Goal: Use online tool/utility: Utilize a website feature to perform a specific function

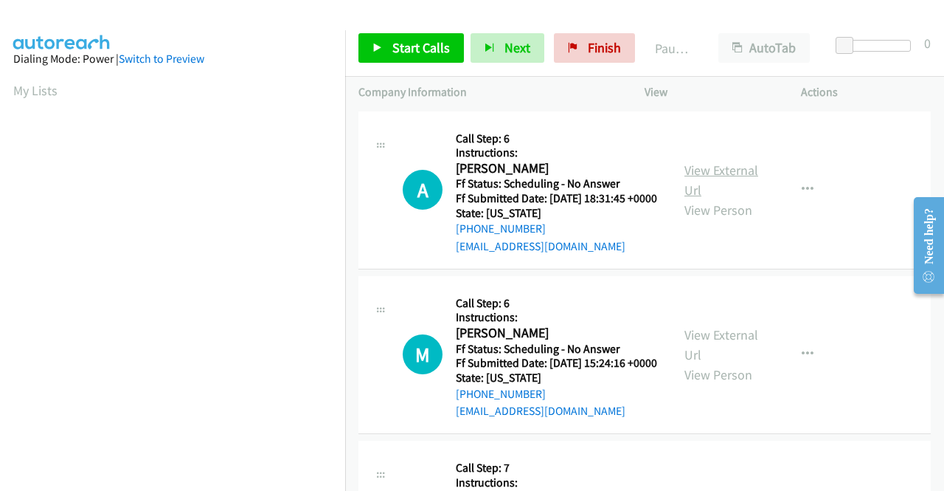
click at [724, 179] on link "View External Url" at bounding box center [722, 180] width 74 height 37
click at [702, 355] on link "View External Url" at bounding box center [722, 344] width 74 height 37
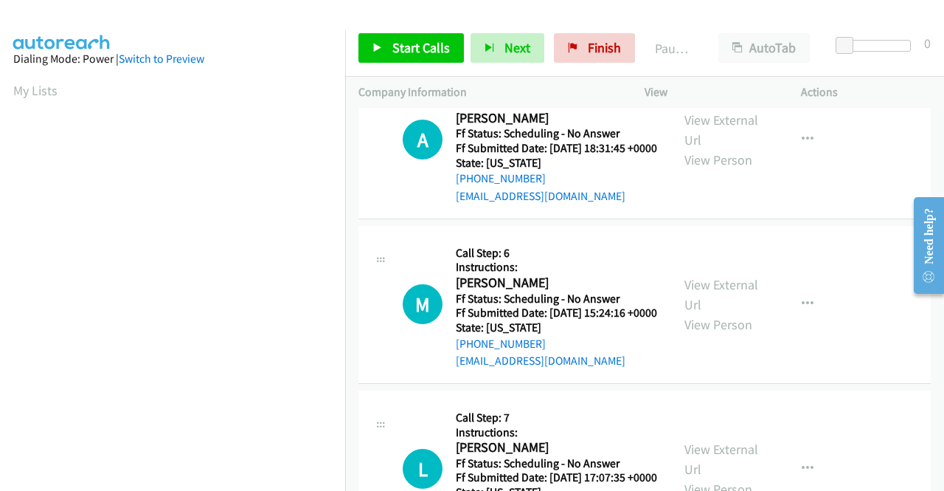
scroll to position [148, 0]
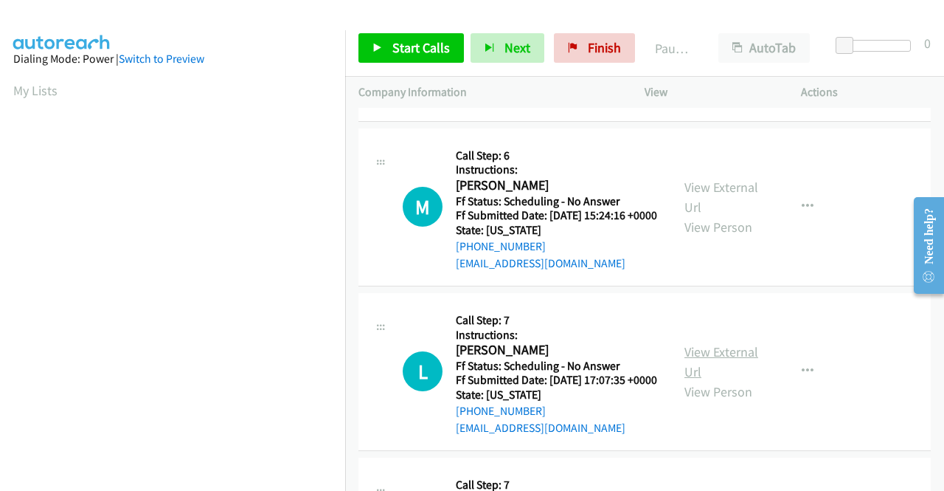
click at [727, 380] on link "View External Url" at bounding box center [722, 361] width 74 height 37
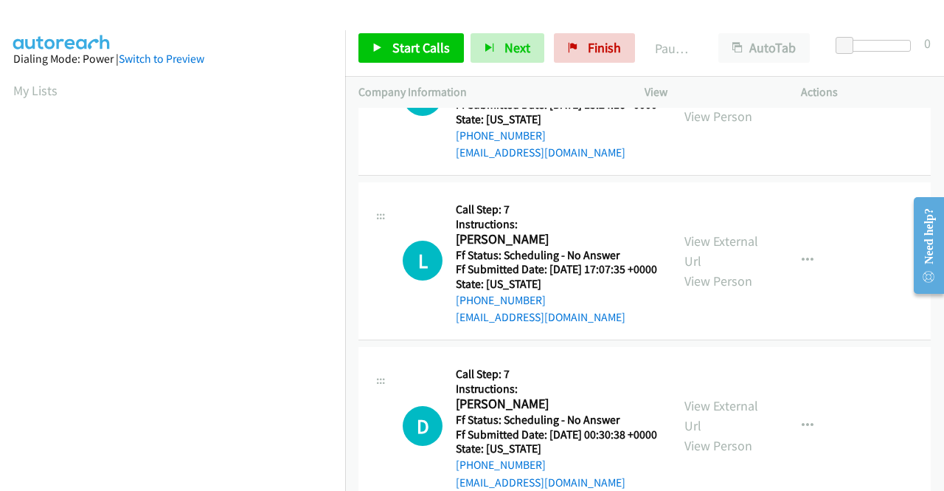
scroll to position [295, 0]
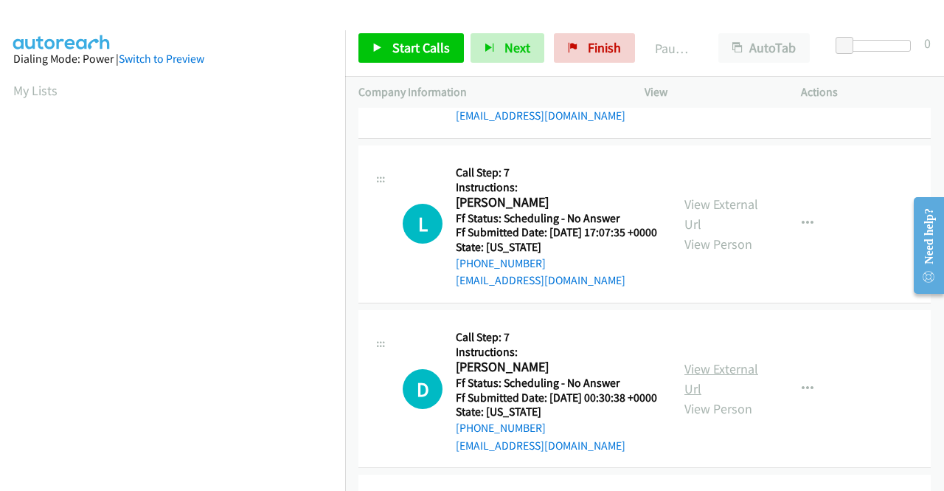
click at [705, 397] on link "View External Url" at bounding box center [722, 378] width 74 height 37
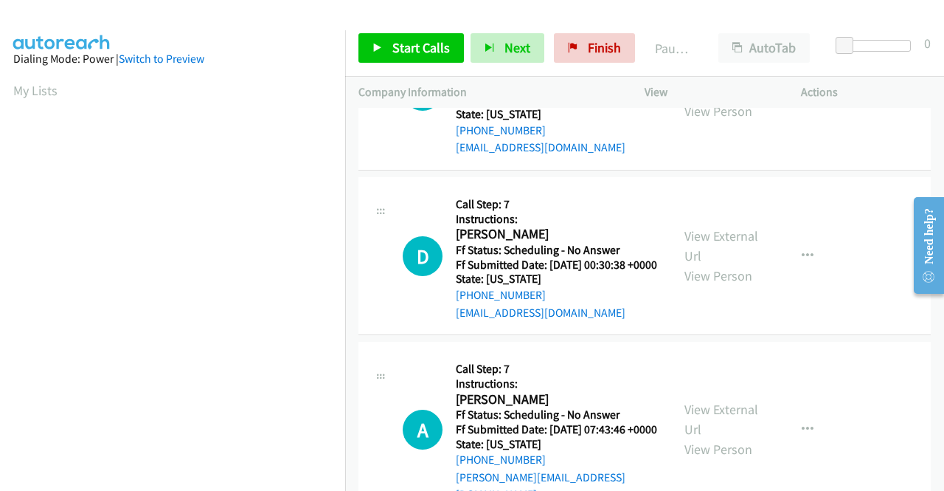
scroll to position [443, 0]
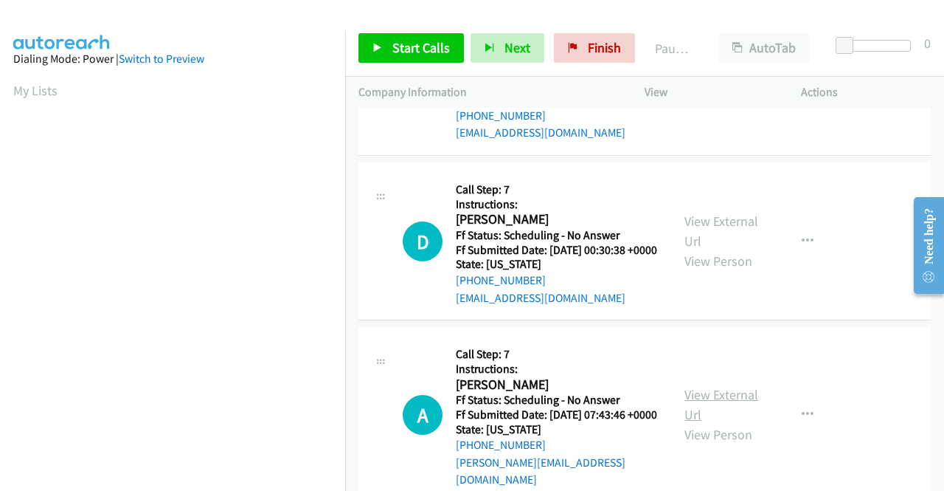
click at [738, 423] on link "View External Url" at bounding box center [722, 404] width 74 height 37
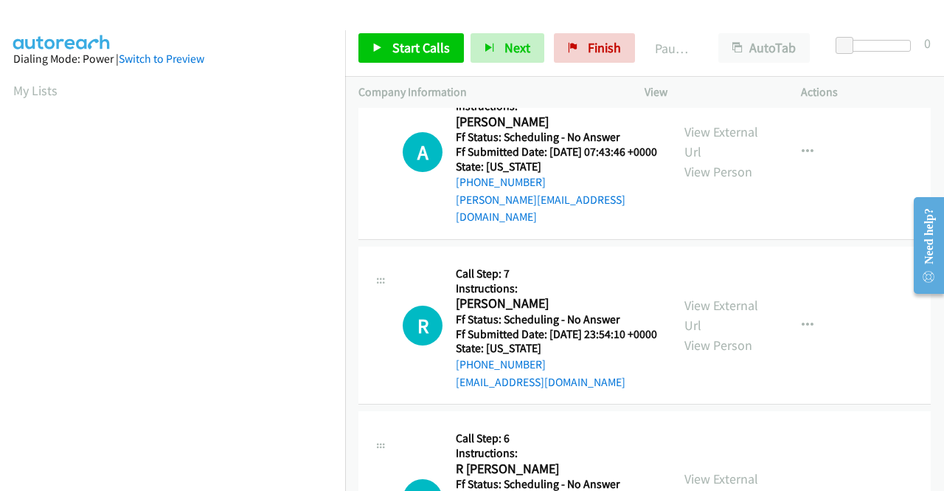
scroll to position [738, 0]
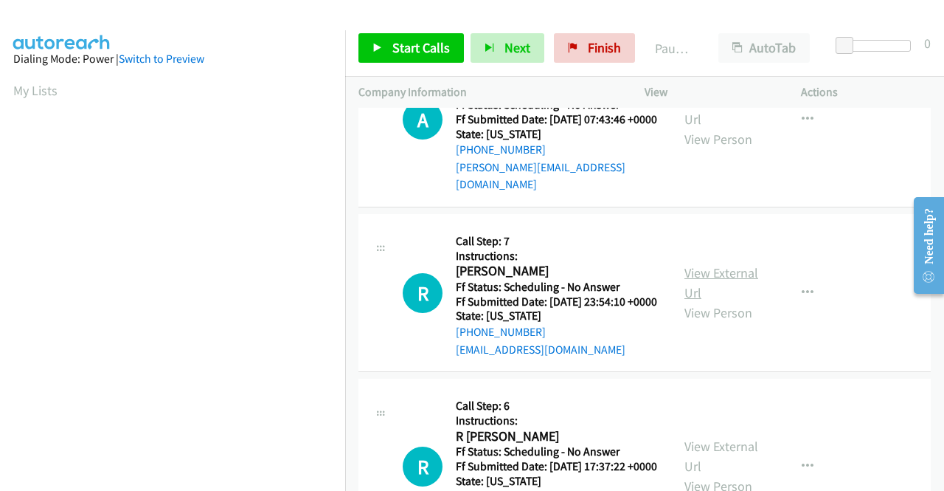
click at [711, 301] on link "View External Url" at bounding box center [722, 282] width 74 height 37
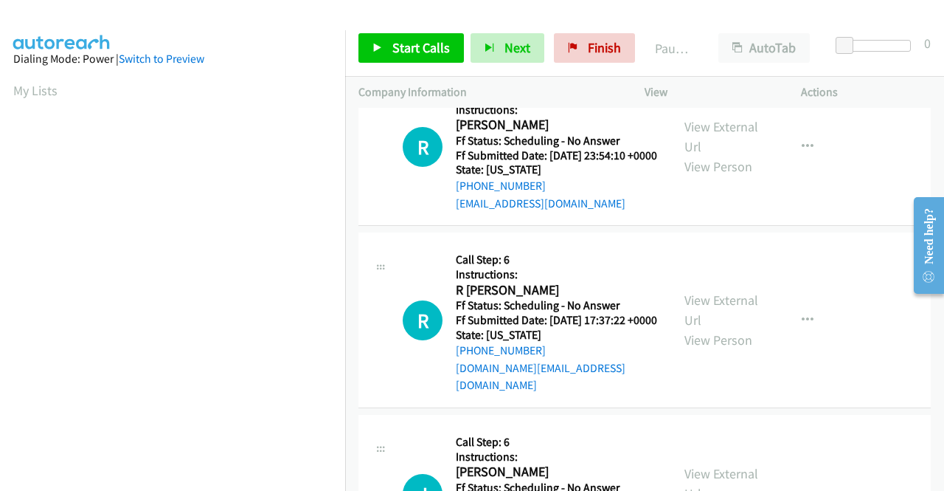
scroll to position [885, 0]
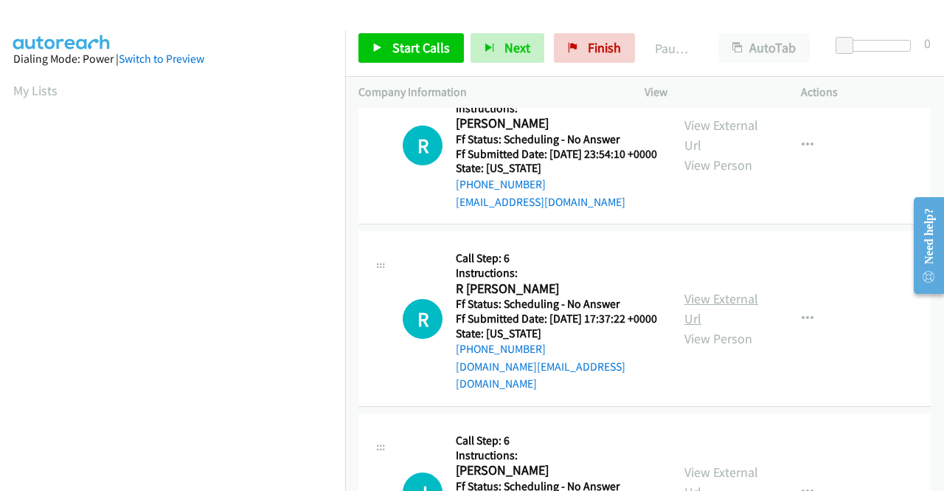
click at [695, 327] on link "View External Url" at bounding box center [722, 308] width 74 height 37
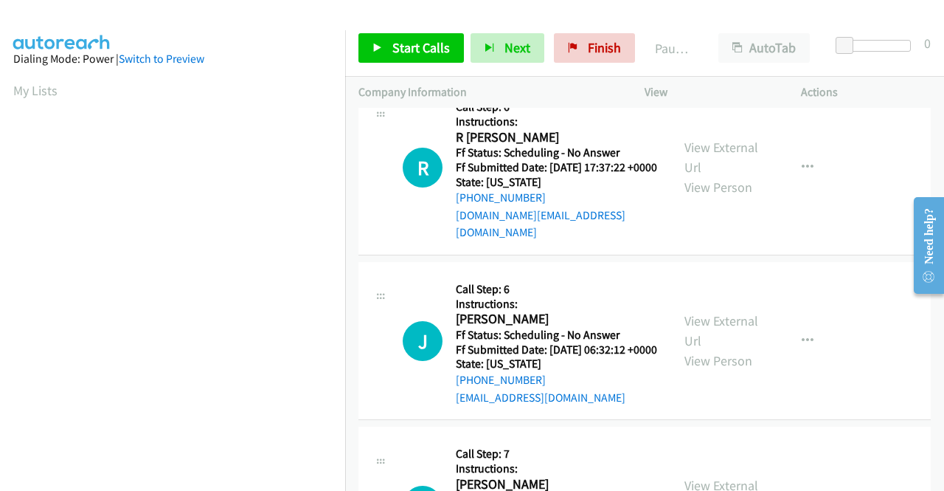
scroll to position [1106, 0]
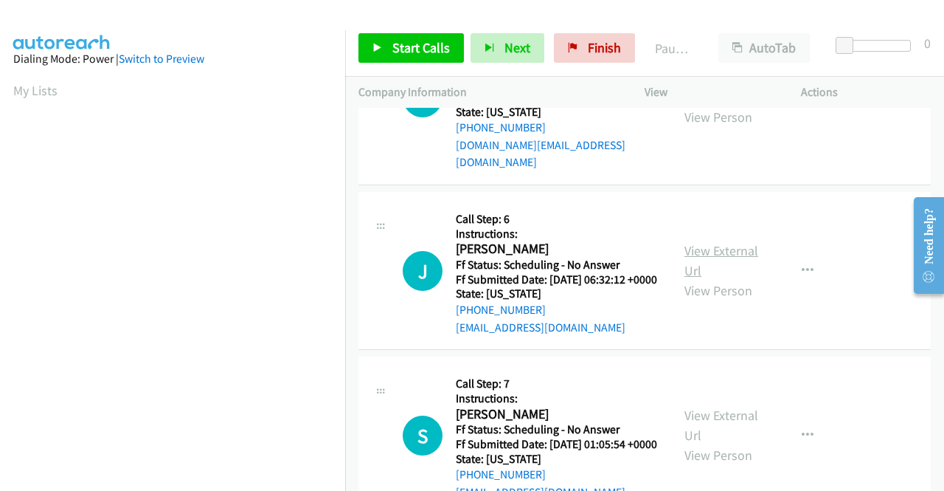
click at [713, 279] on link "View External Url" at bounding box center [722, 260] width 74 height 37
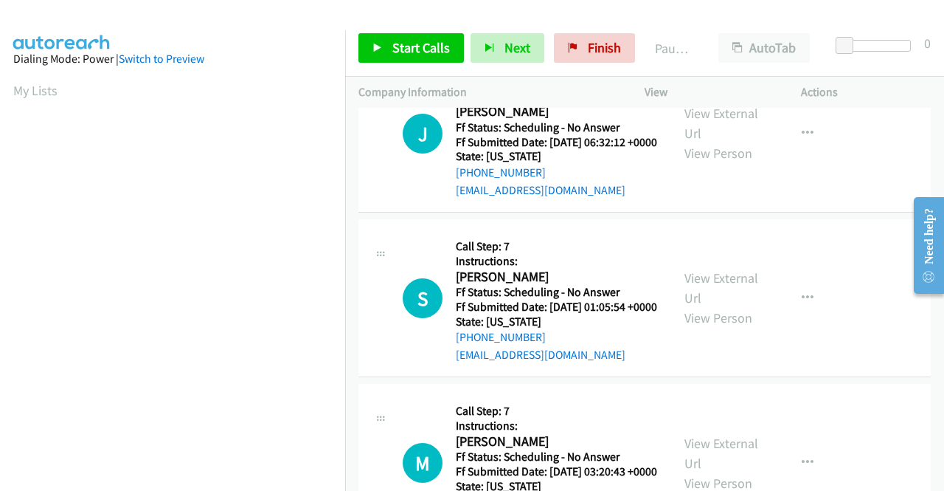
scroll to position [1254, 0]
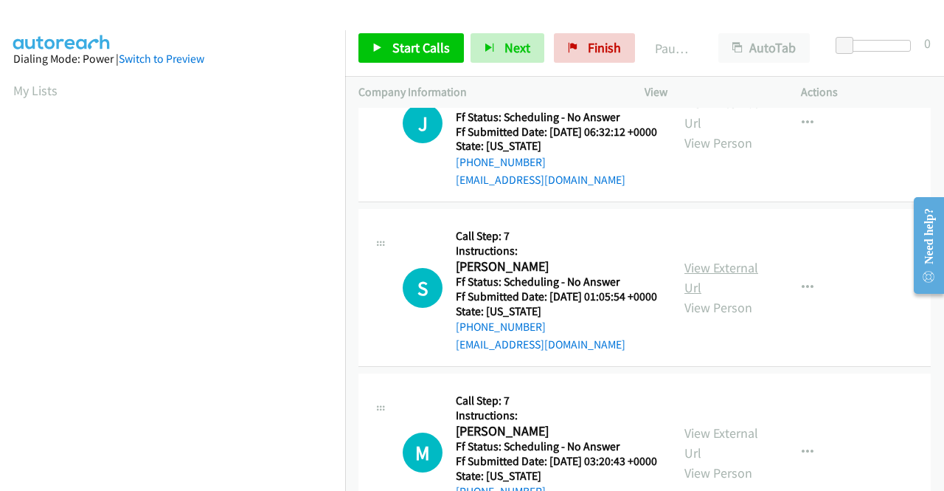
click at [696, 296] on link "View External Url" at bounding box center [722, 277] width 74 height 37
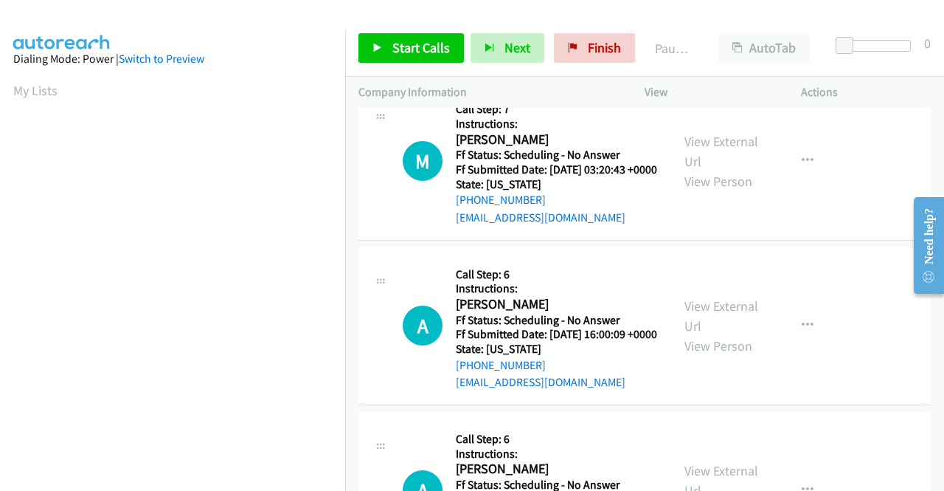
scroll to position [1549, 0]
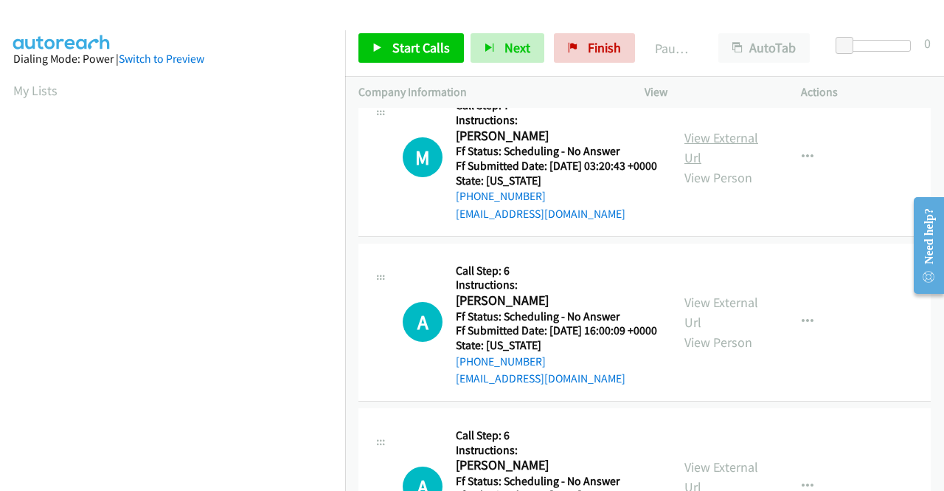
click at [732, 166] on link "View External Url" at bounding box center [722, 147] width 74 height 37
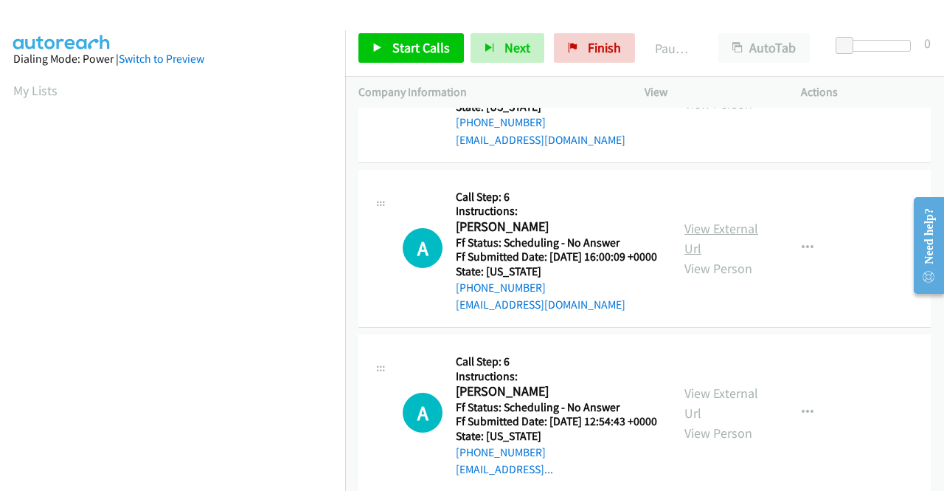
click at [743, 257] on link "View External Url" at bounding box center [722, 238] width 74 height 37
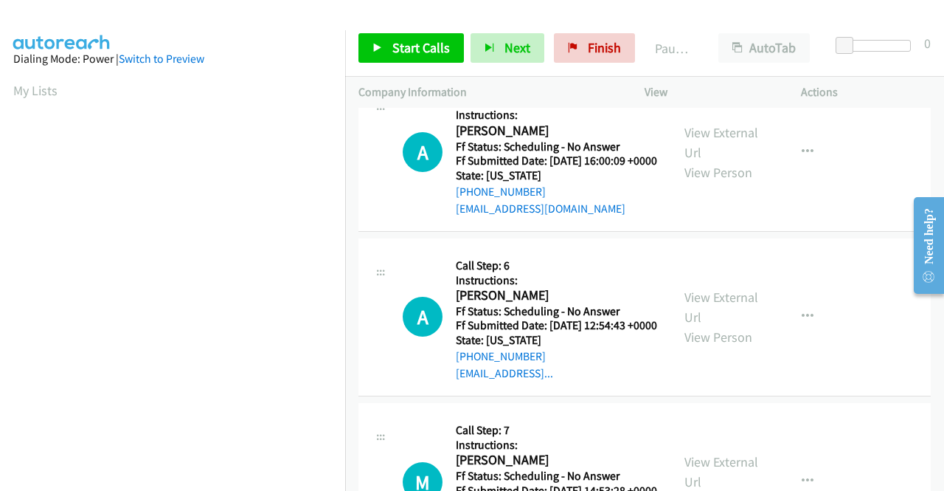
scroll to position [1770, 0]
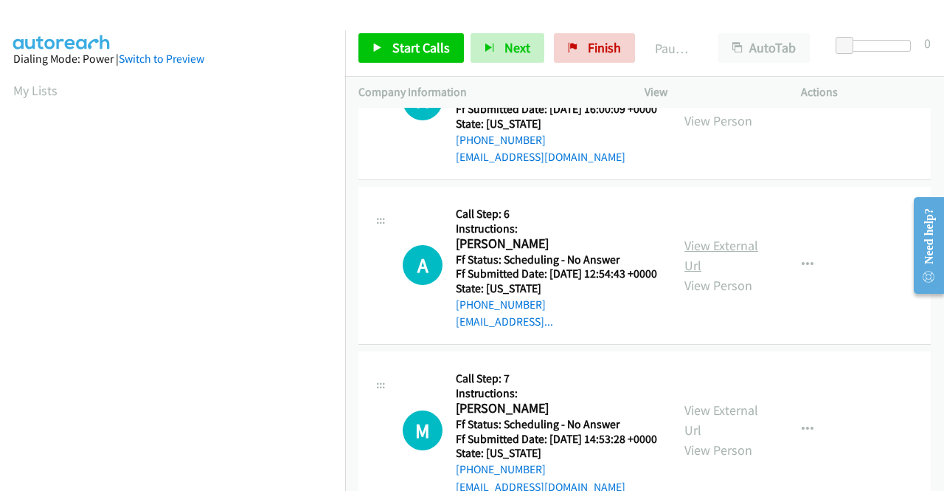
click at [698, 274] on link "View External Url" at bounding box center [722, 255] width 74 height 37
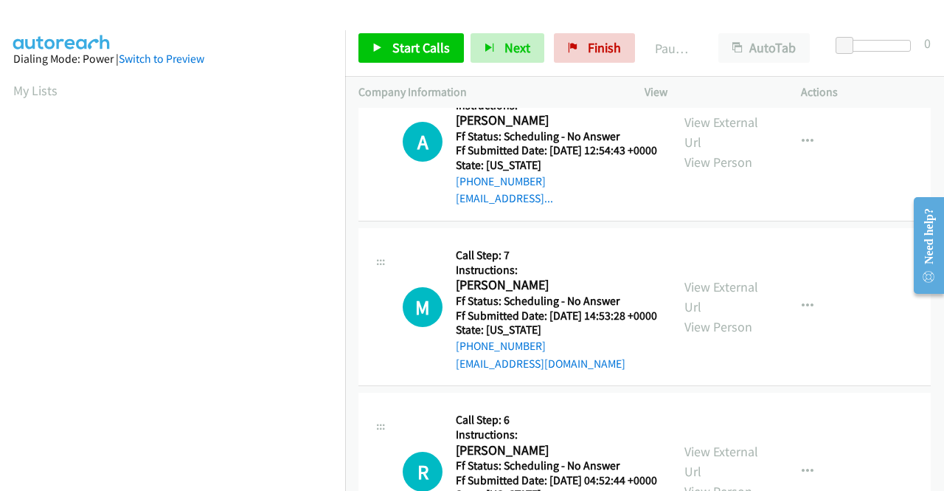
scroll to position [1918, 0]
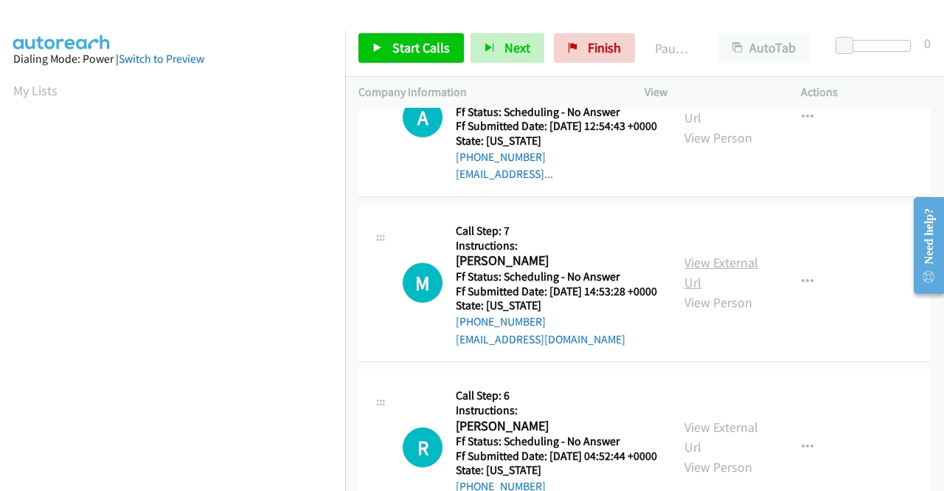
click at [714, 291] on link "View External Url" at bounding box center [722, 272] width 74 height 37
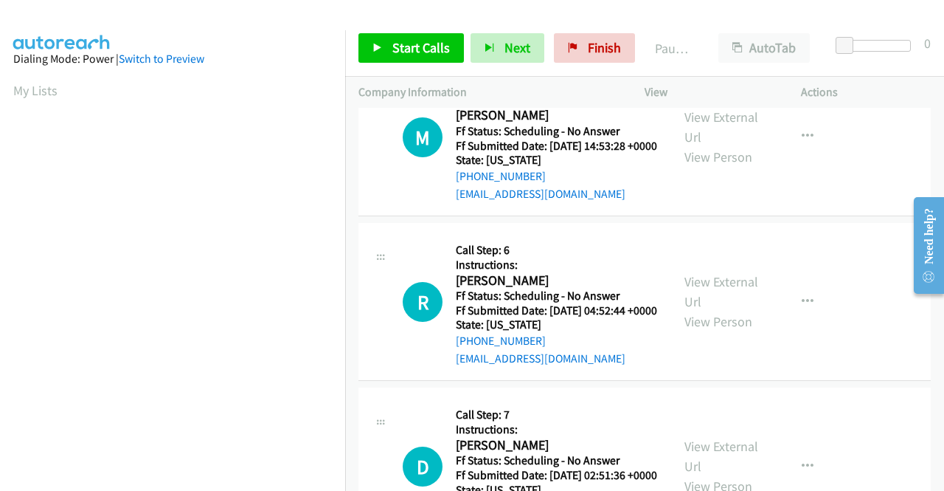
scroll to position [2139, 0]
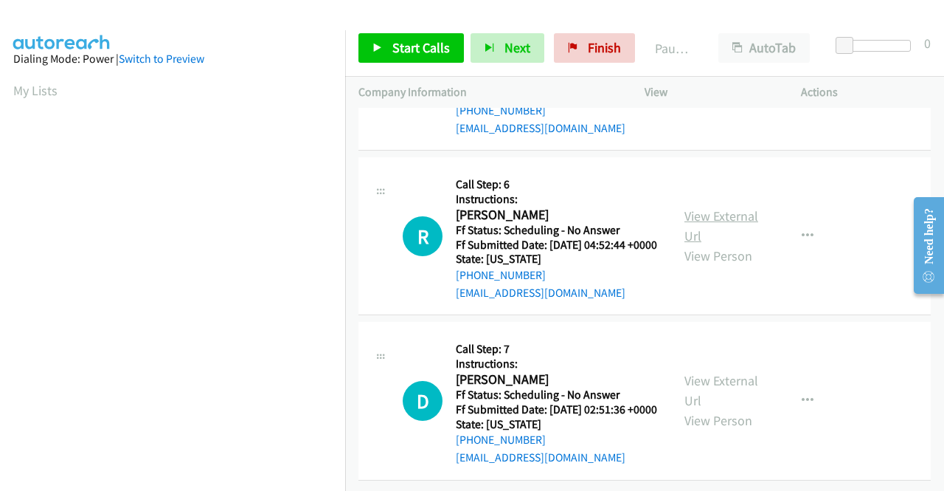
click at [716, 244] on link "View External Url" at bounding box center [722, 225] width 74 height 37
click at [727, 392] on link "View External Url" at bounding box center [722, 390] width 74 height 37
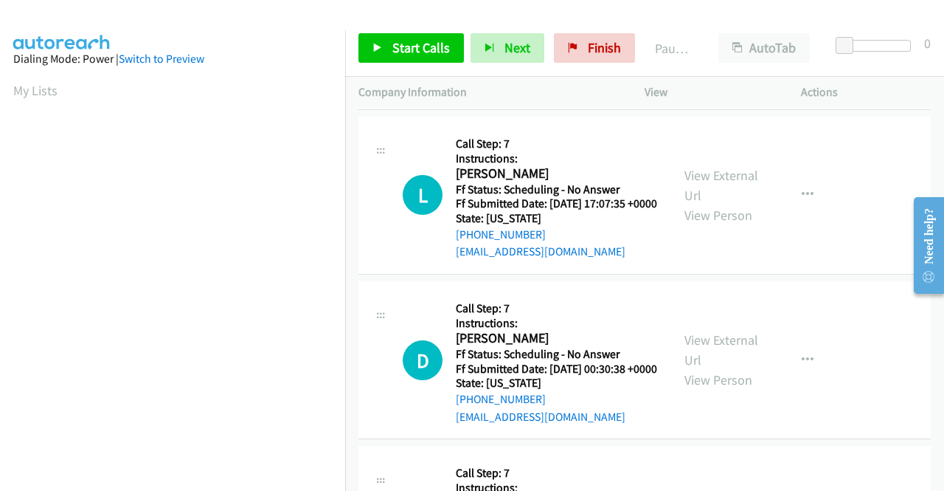
scroll to position [0, 0]
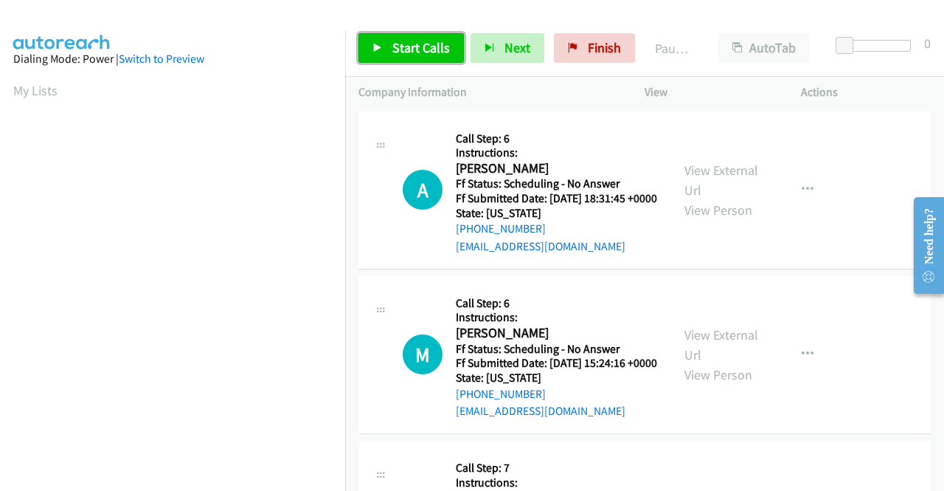
click at [407, 55] on span "Start Calls" at bounding box center [421, 47] width 58 height 17
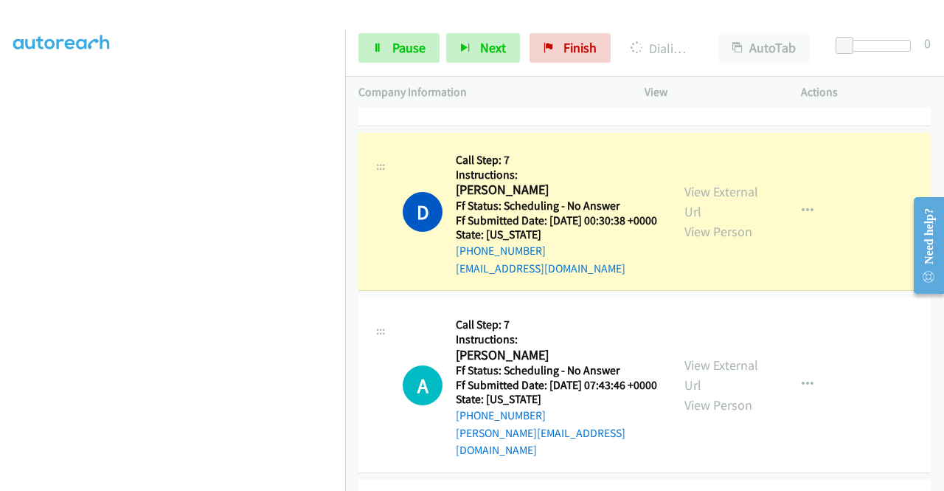
scroll to position [590, 0]
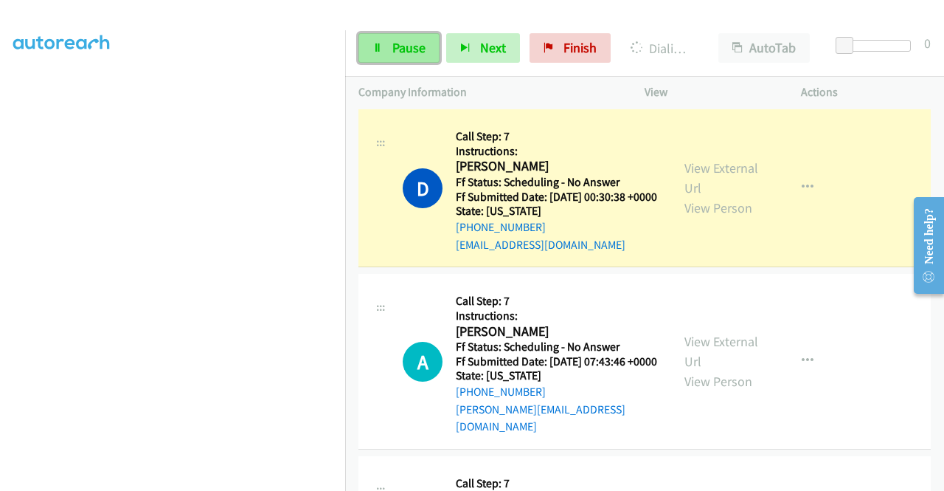
click at [393, 46] on span "Pause" at bounding box center [408, 47] width 33 height 17
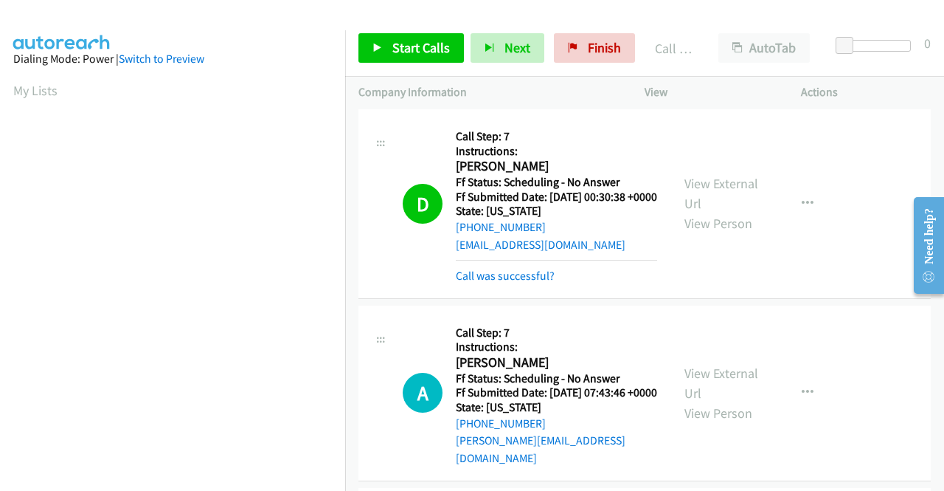
scroll to position [336, 0]
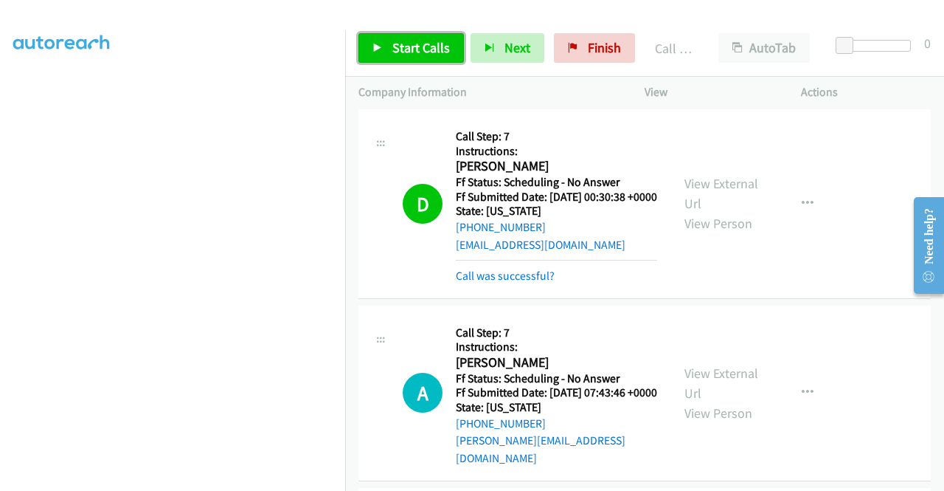
click at [404, 50] on span "Start Calls" at bounding box center [421, 47] width 58 height 17
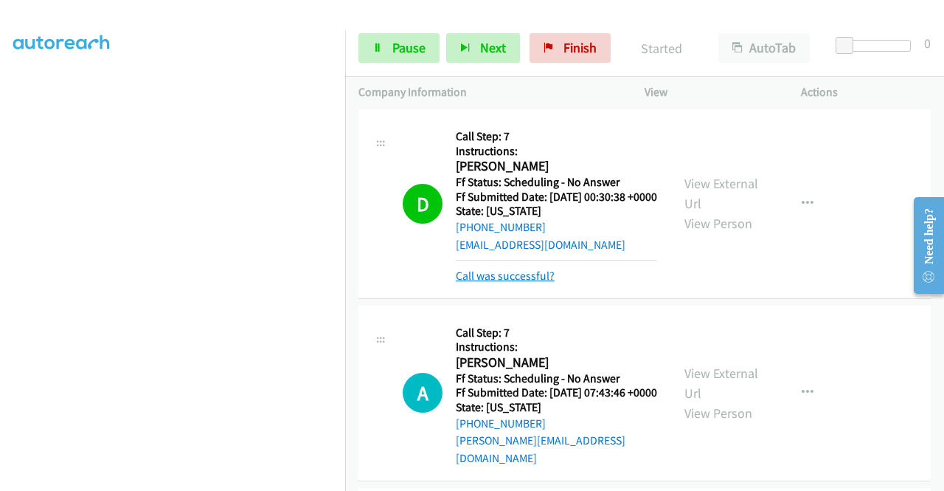
click at [517, 283] on link "Call was successful?" at bounding box center [505, 276] width 99 height 14
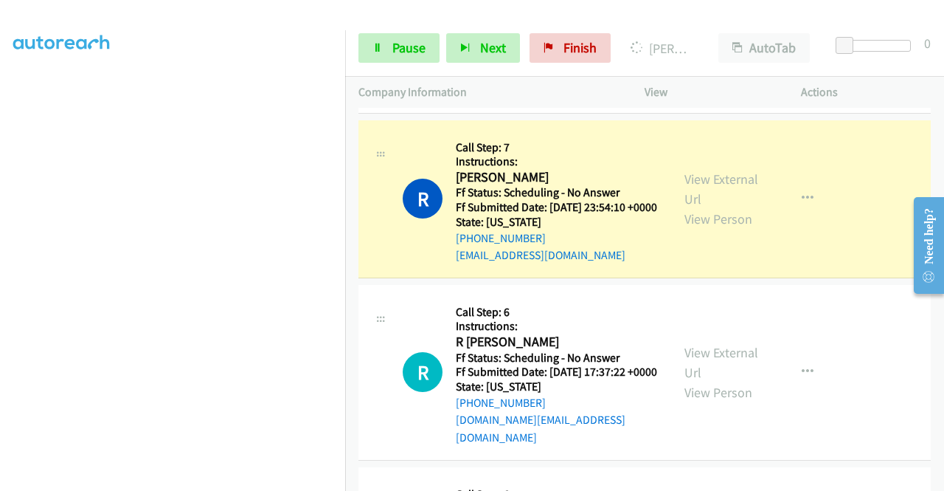
scroll to position [959, 0]
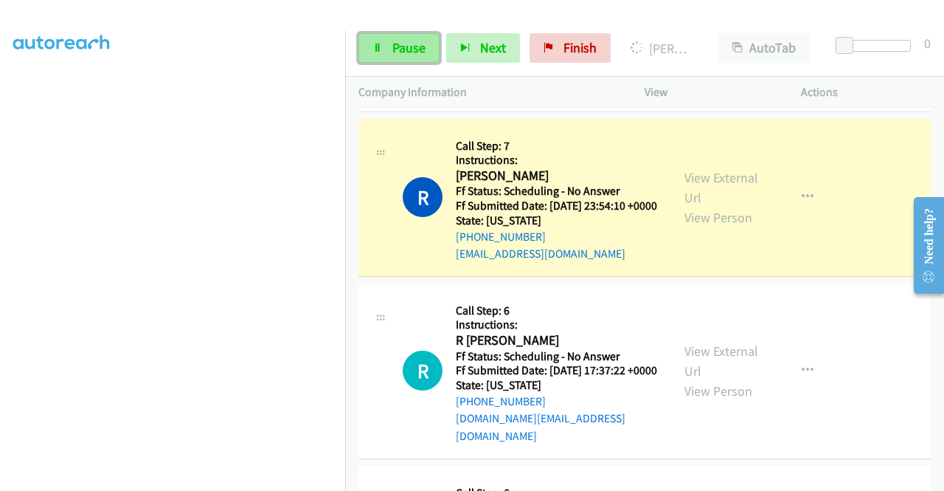
click at [423, 45] on span "Pause" at bounding box center [408, 47] width 33 height 17
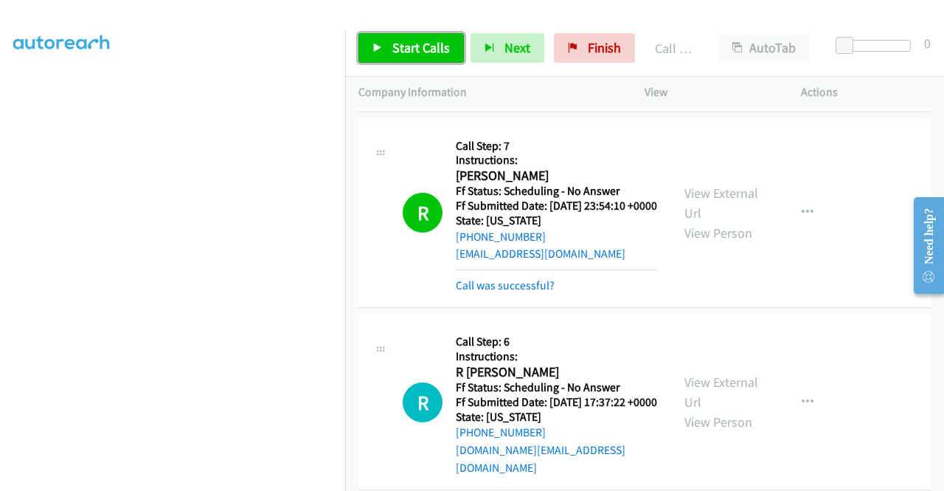
click at [435, 49] on span "Start Calls" at bounding box center [421, 47] width 58 height 17
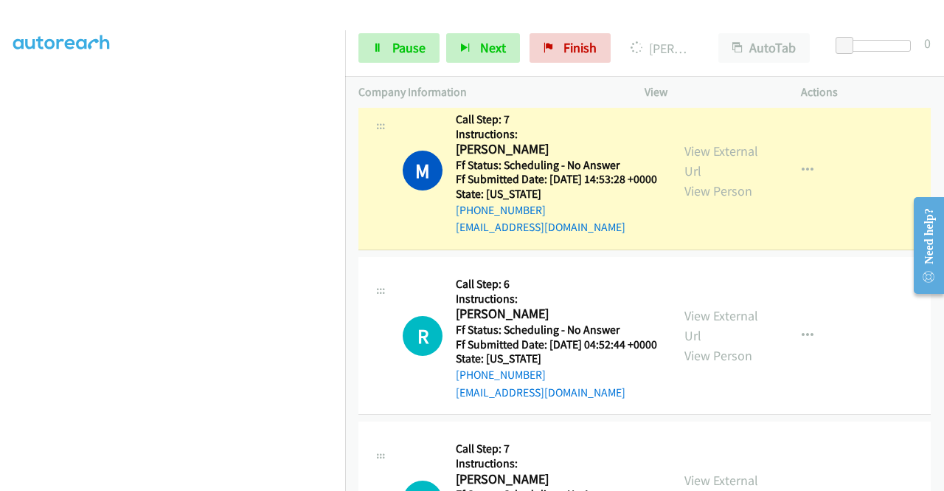
scroll to position [2449, 0]
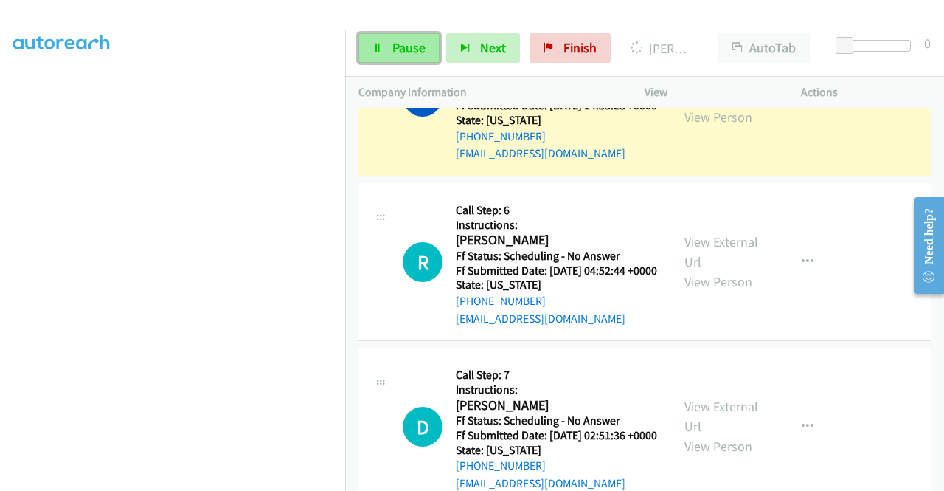
click at [412, 48] on span "Pause" at bounding box center [408, 47] width 33 height 17
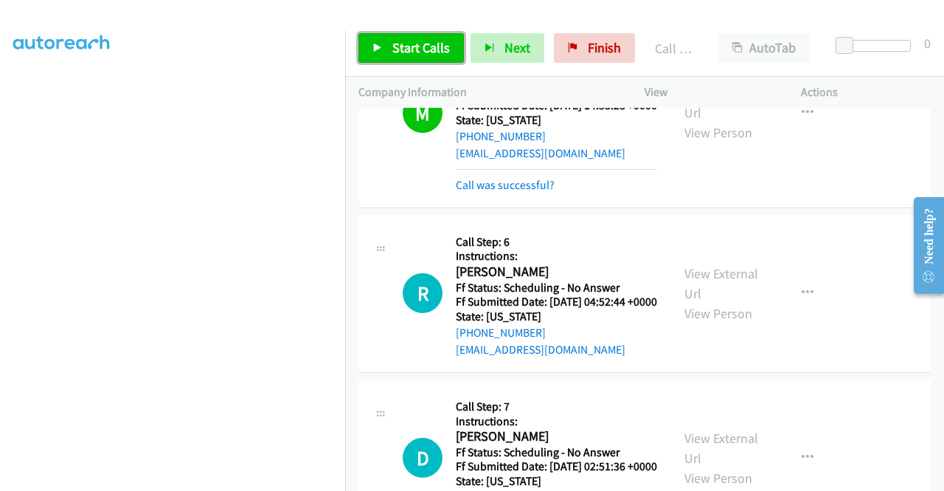
click at [410, 44] on span "Start Calls" at bounding box center [421, 47] width 58 height 17
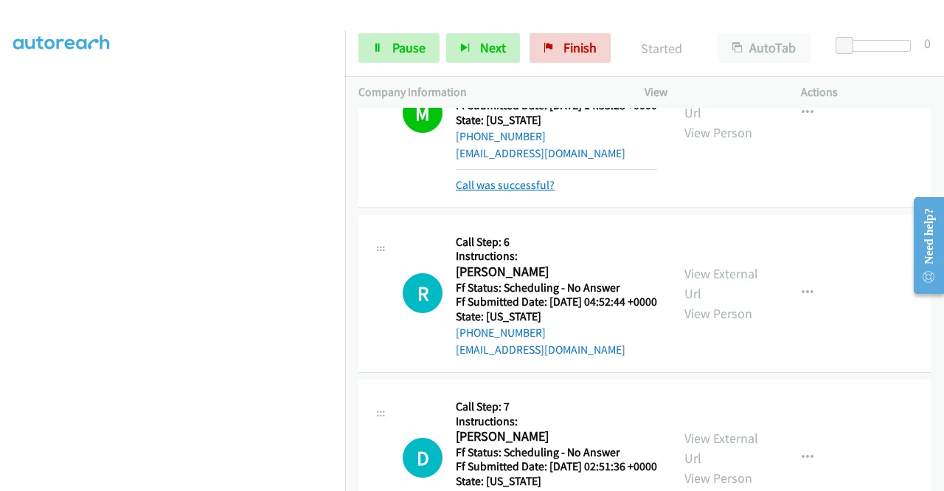
click at [528, 192] on link "Call was successful?" at bounding box center [505, 185] width 99 height 14
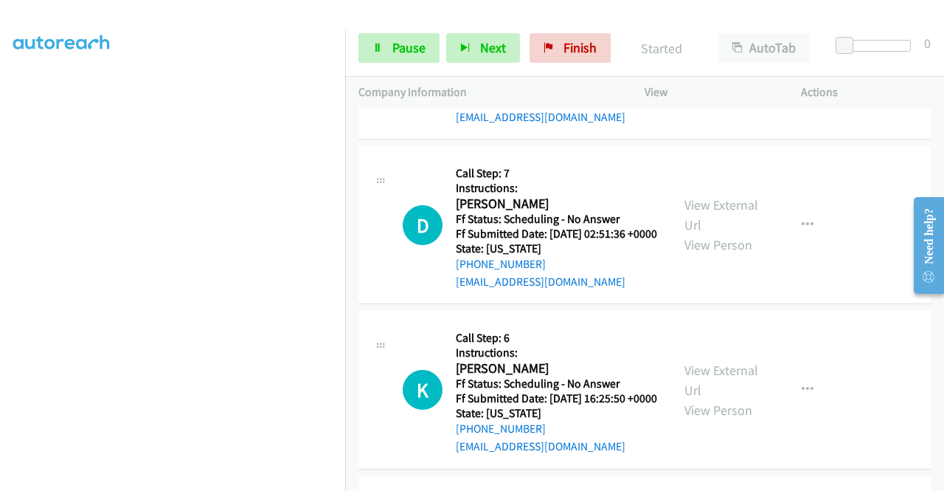
scroll to position [2670, 0]
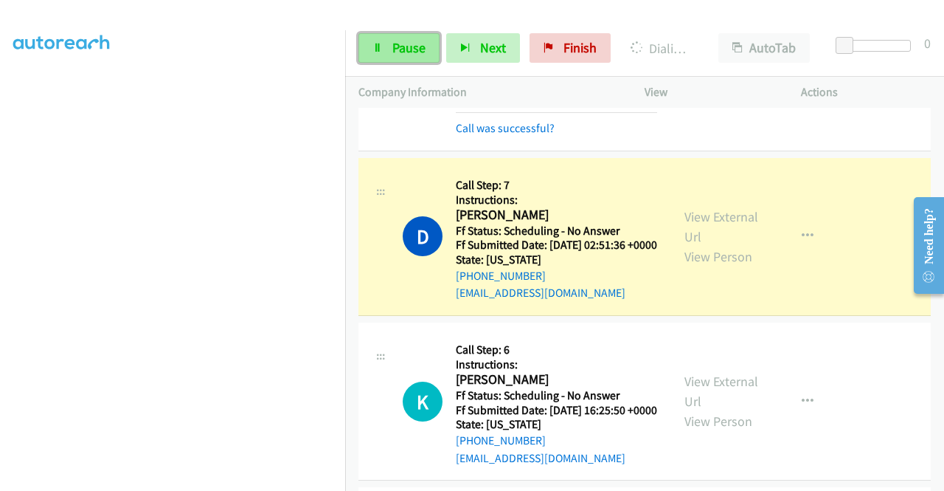
click at [392, 47] on span "Pause" at bounding box center [408, 47] width 33 height 17
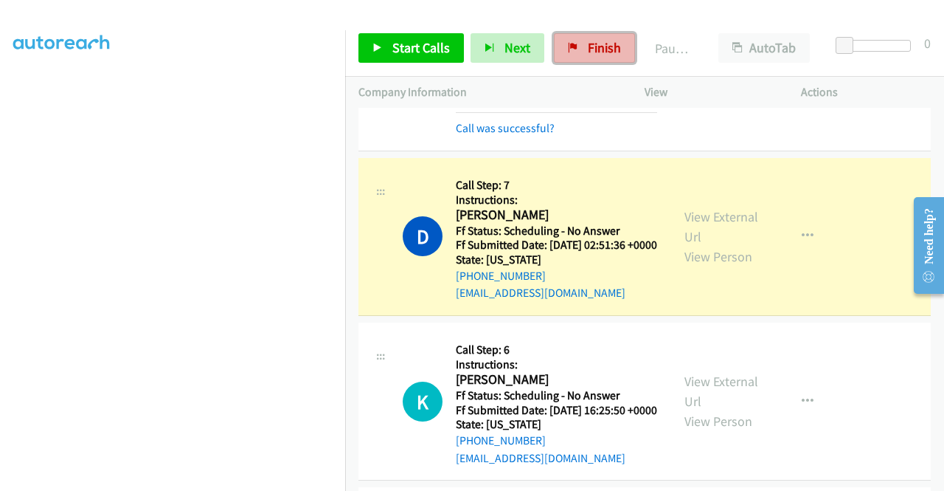
click at [575, 45] on link "Finish" at bounding box center [594, 48] width 81 height 30
